Goal: Task Accomplishment & Management: Use online tool/utility

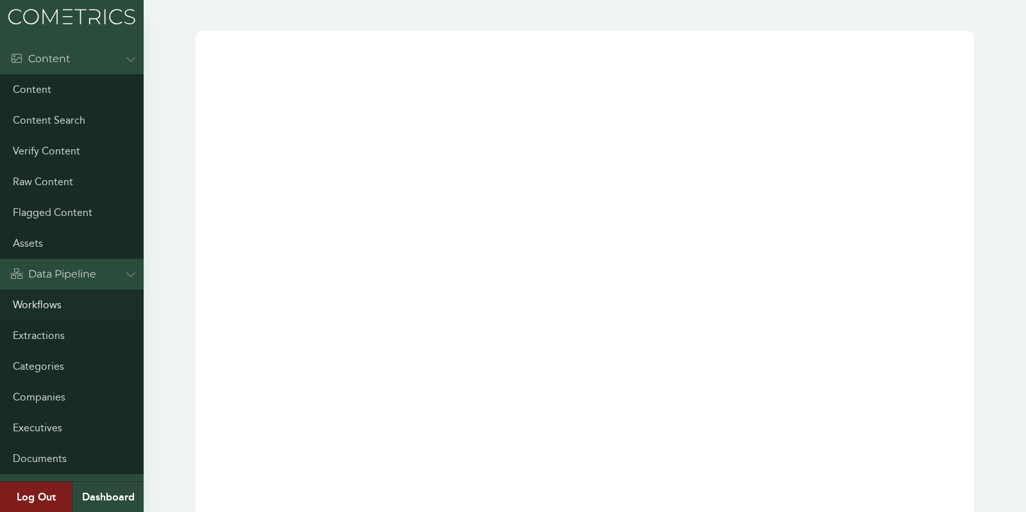
click at [29, 303] on link "Workflows" at bounding box center [72, 305] width 144 height 31
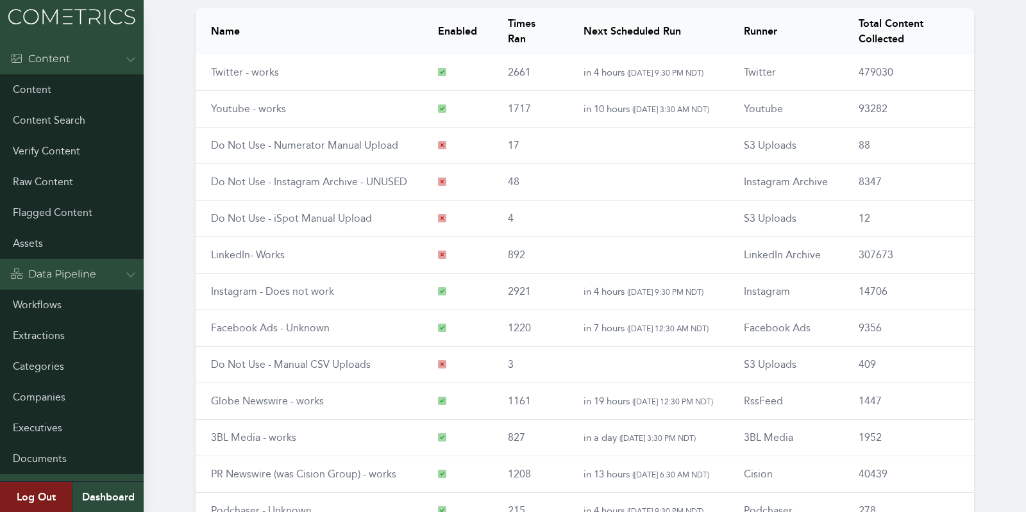
scroll to position [149, 0]
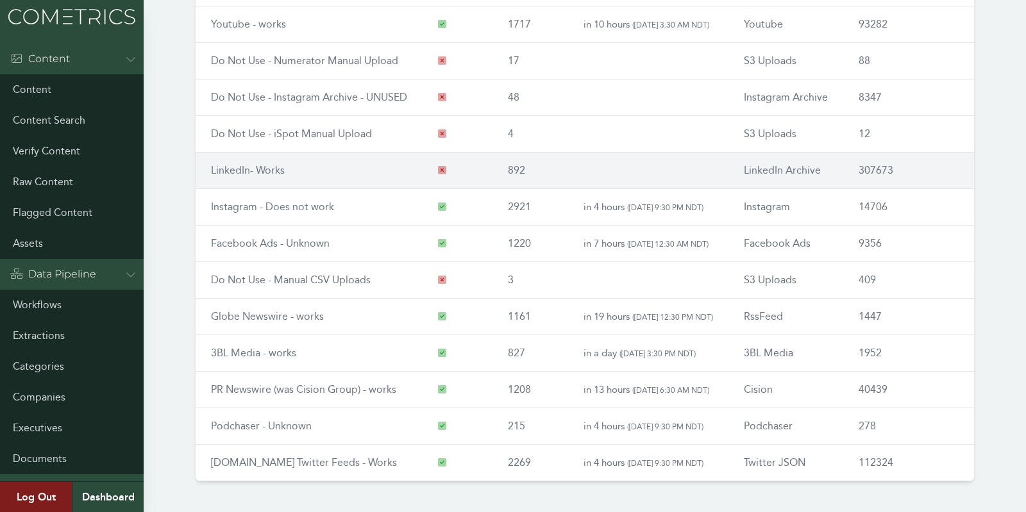
click at [239, 169] on link "LinkedIn- Works" at bounding box center [248, 170] width 74 height 12
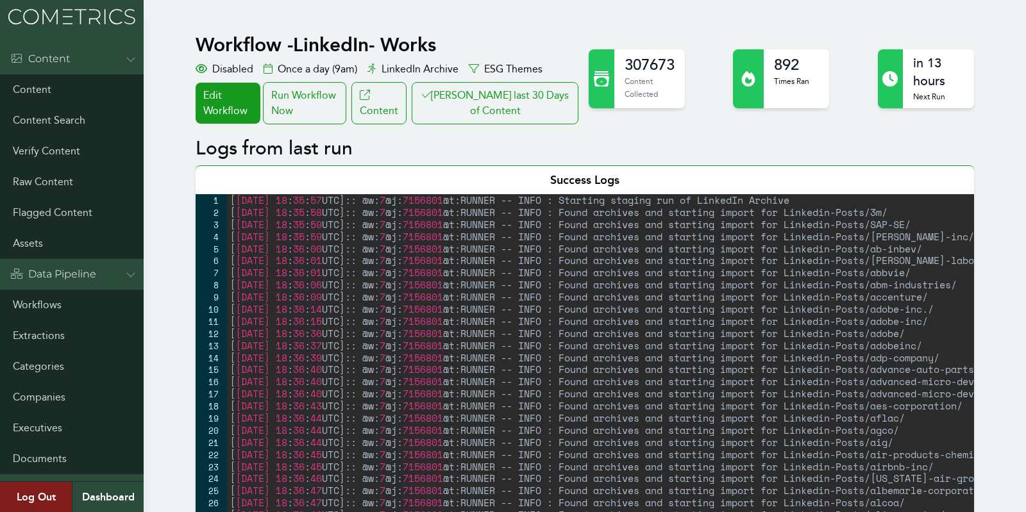
click at [327, 119] on div "Run Workflow Now" at bounding box center [304, 103] width 83 height 42
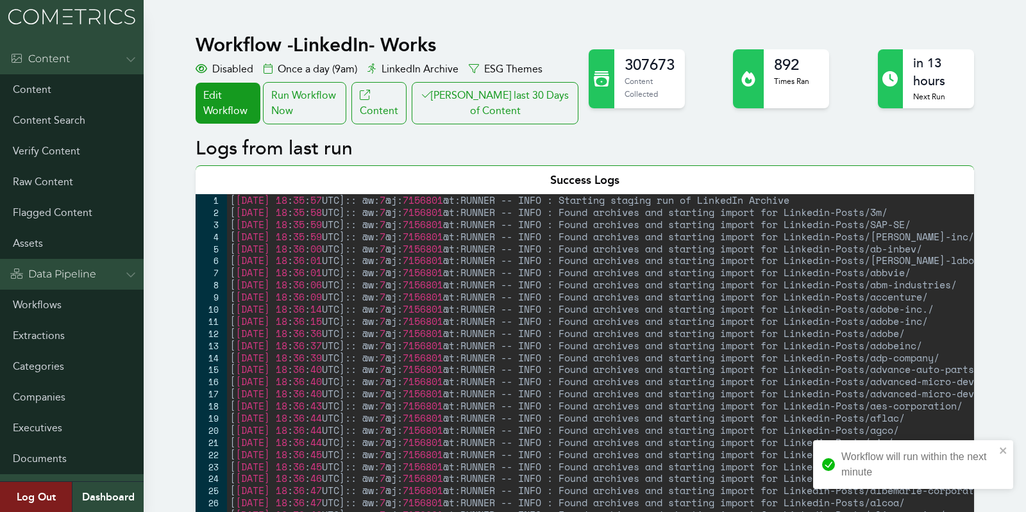
click at [519, 78] on div "Workflow - LinkedIn- Works Disabled Once a day (9am) LinkedIn Archive ESG Theme…" at bounding box center [388, 78] width 385 height 91
click at [518, 112] on button "[PERSON_NAME] last 30 Days of Content" at bounding box center [495, 103] width 167 height 42
